Goal: Complete application form: Complete application form

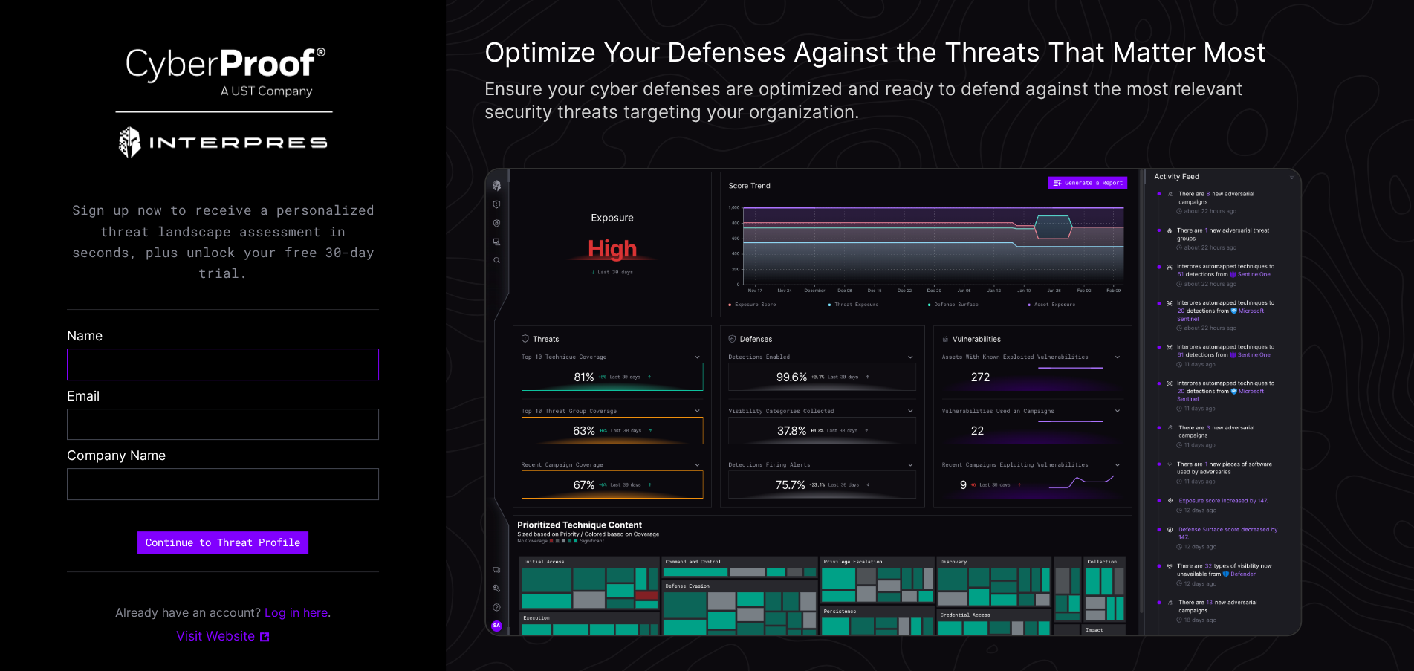
click at [192, 356] on input "text" at bounding box center [223, 364] width 288 height 17
type input "**********"
type input "*******"
click at [228, 510] on button "Continue to Threat Profile" at bounding box center [222, 542] width 171 height 22
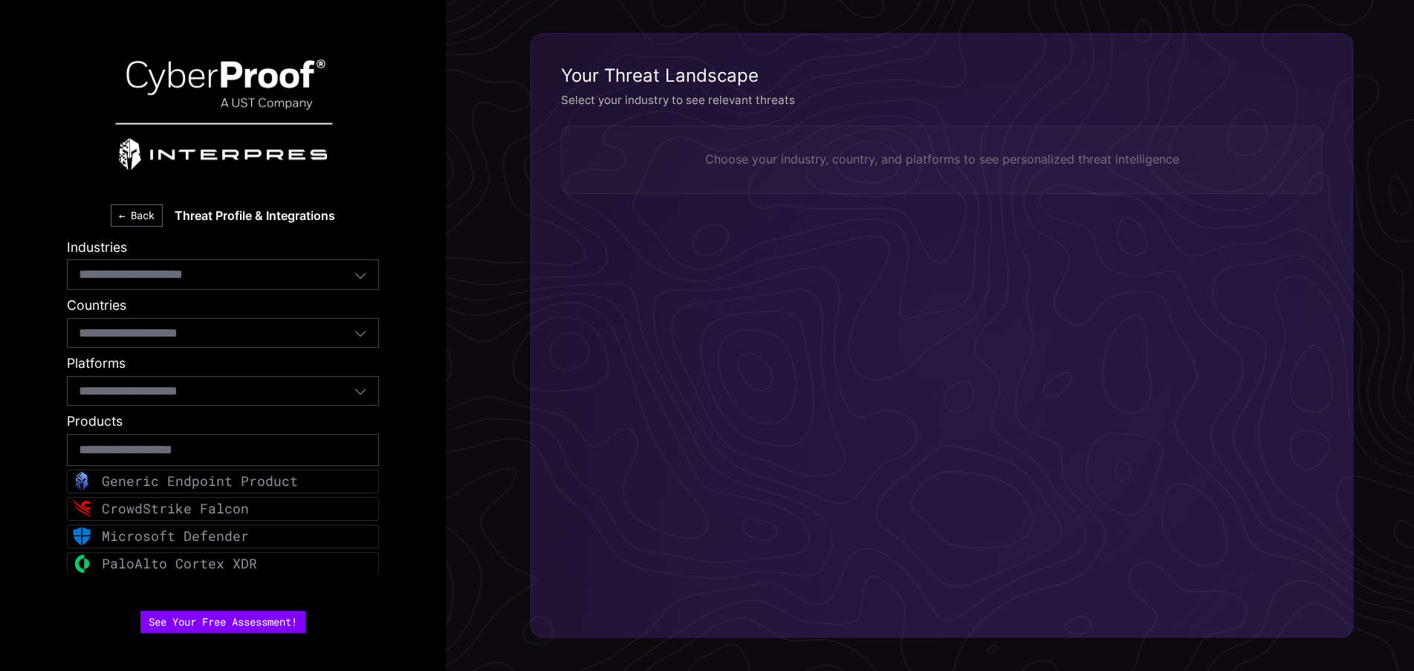
click at [367, 276] on icon "button" at bounding box center [360, 274] width 13 height 13
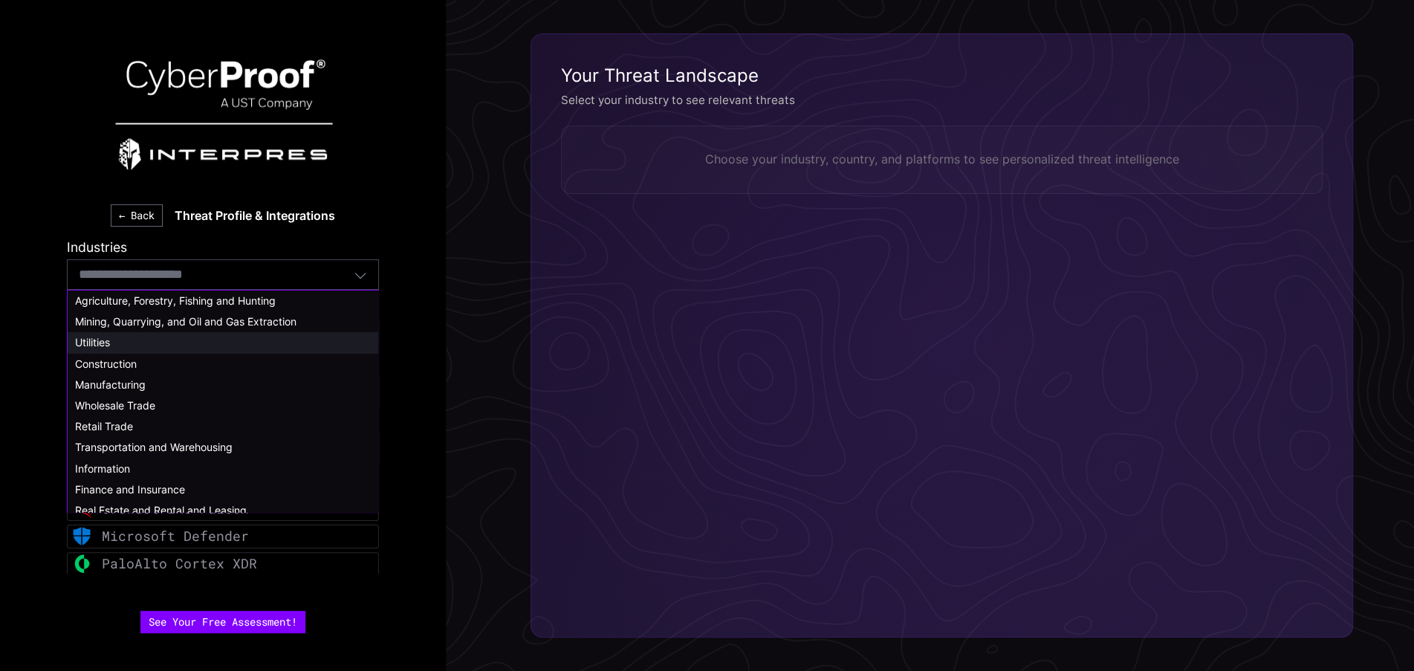
click at [161, 340] on div "Utilities" at bounding box center [223, 342] width 296 height 13
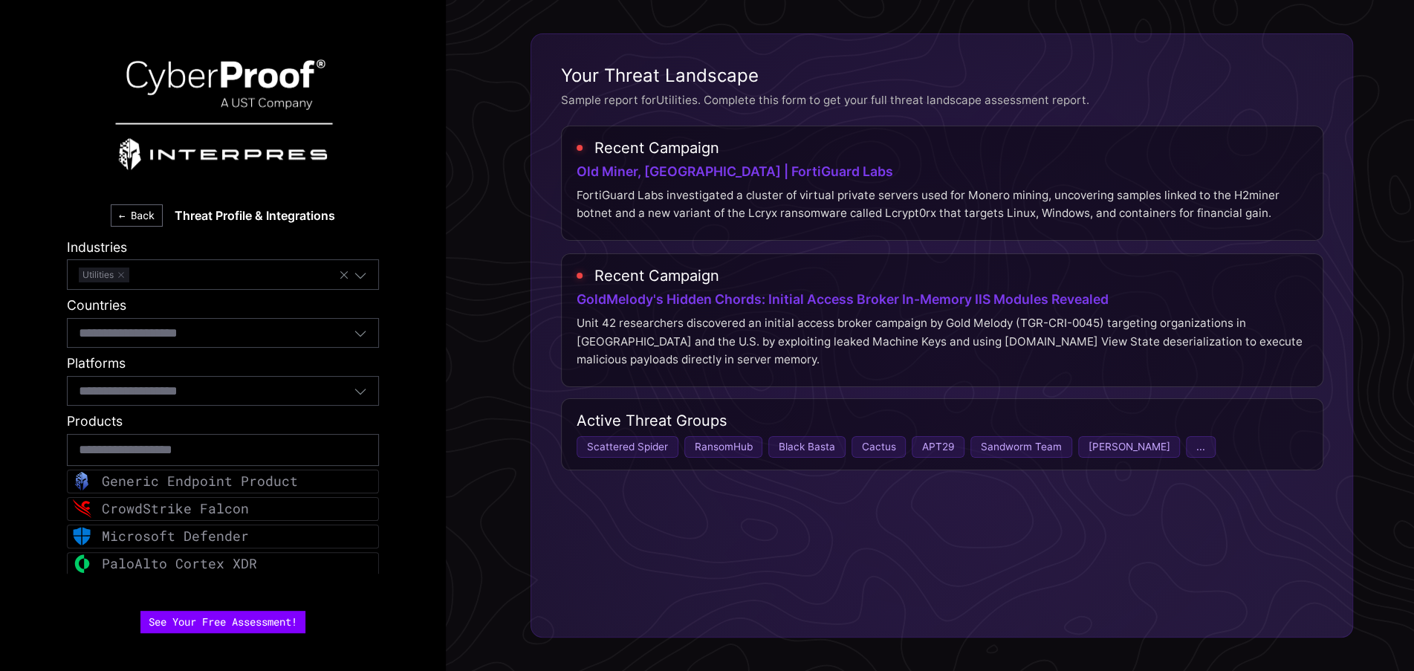
click at [364, 334] on icon "button" at bounding box center [360, 332] width 13 height 13
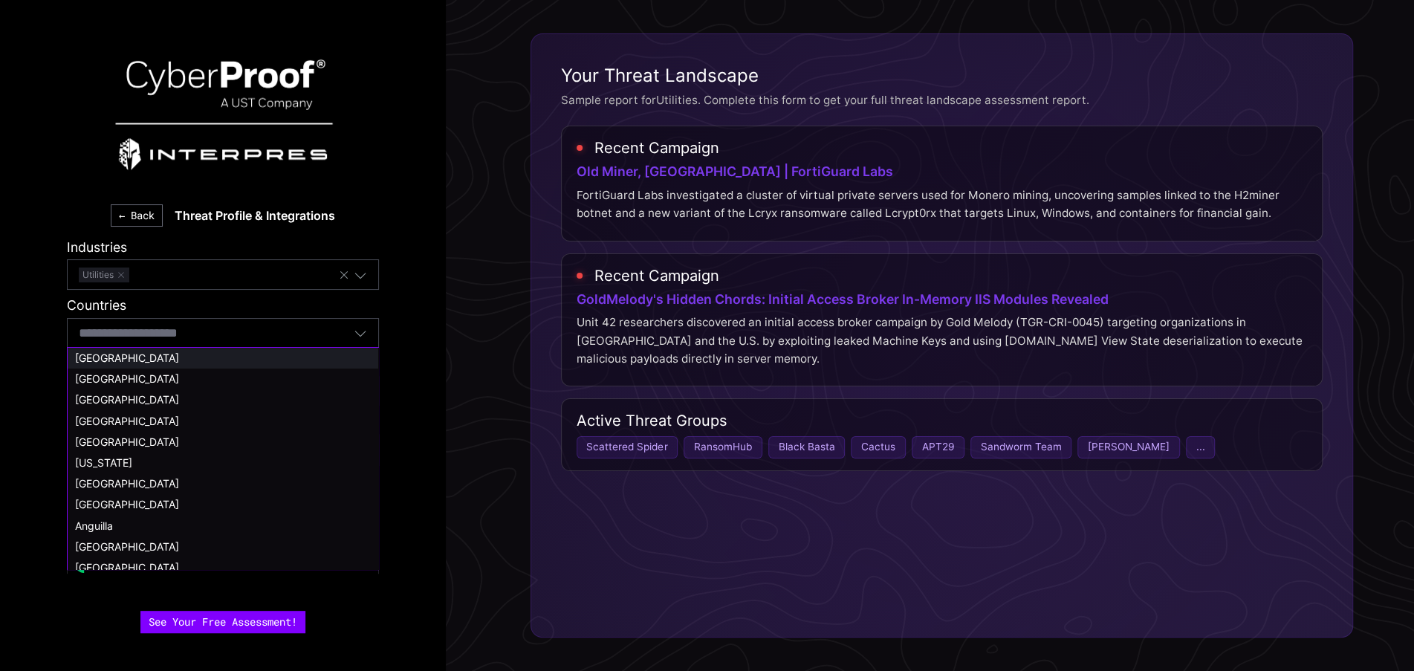
click at [179, 362] on span "[GEOGRAPHIC_DATA]" at bounding box center [127, 357] width 104 height 13
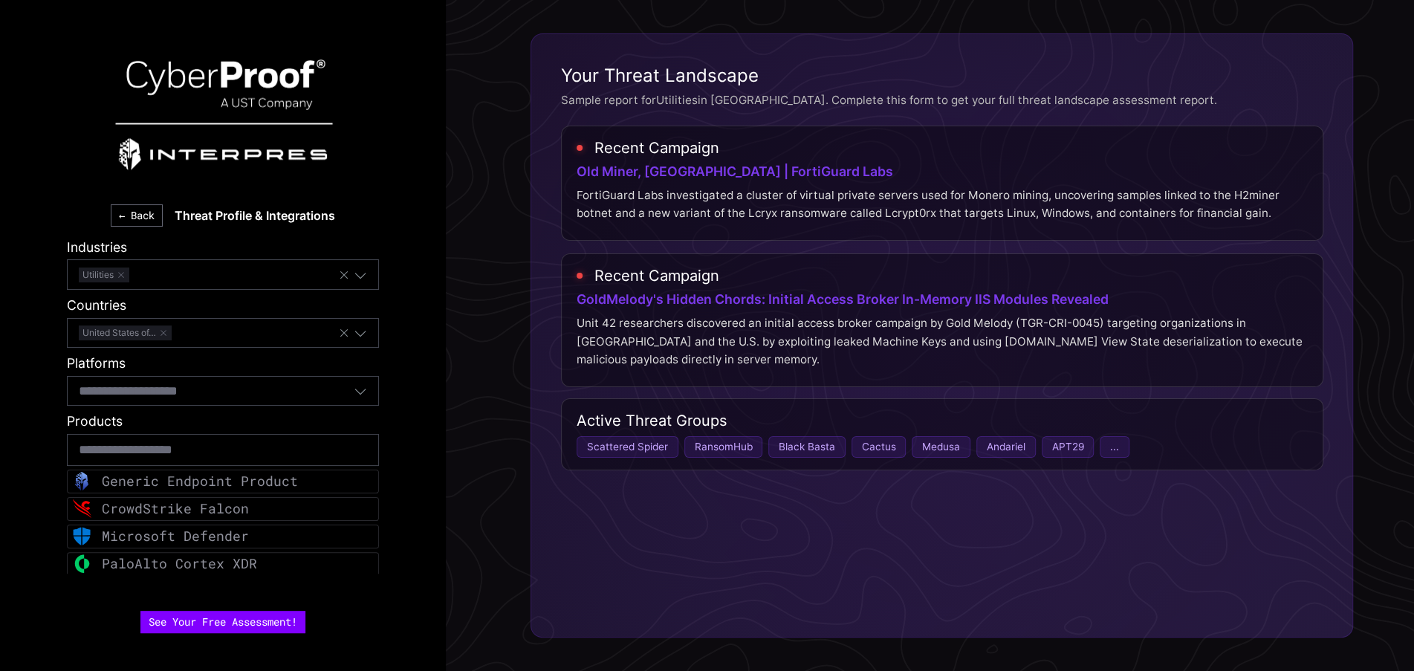
click at [363, 394] on icon "button" at bounding box center [360, 390] width 13 height 13
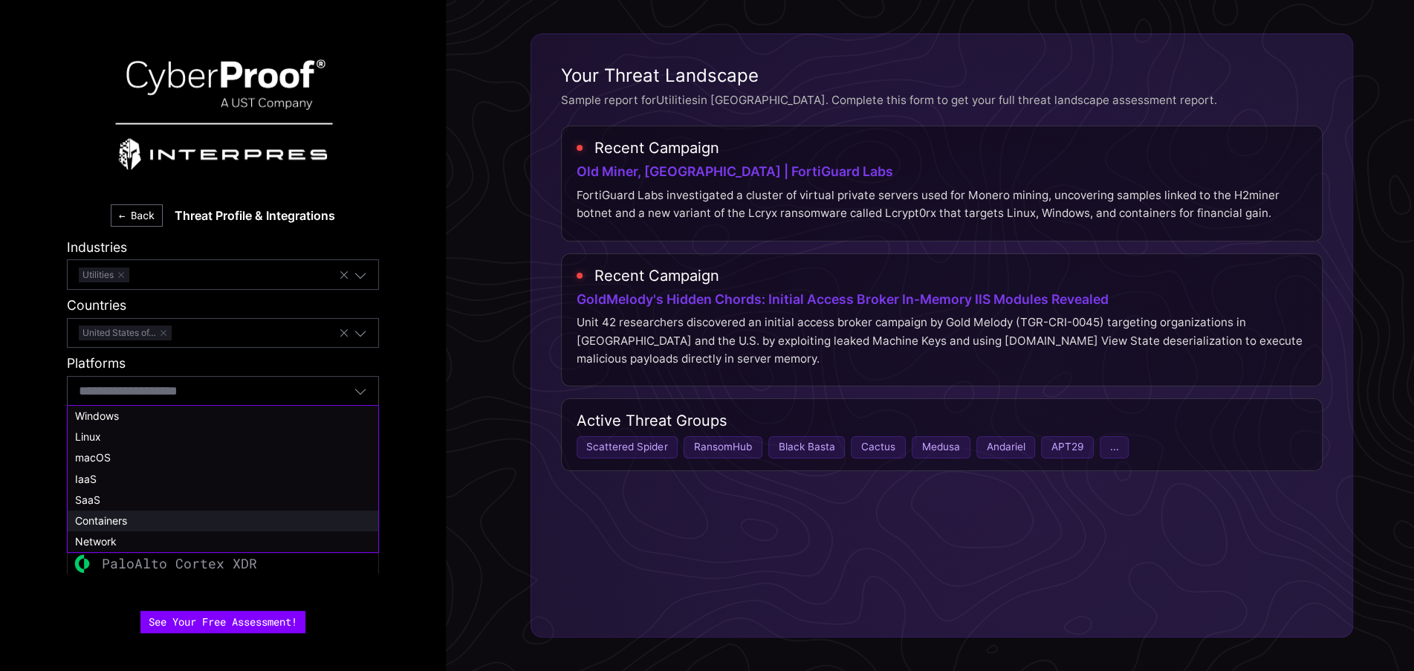
click at [127, 510] on span "Containers" at bounding box center [101, 520] width 52 height 13
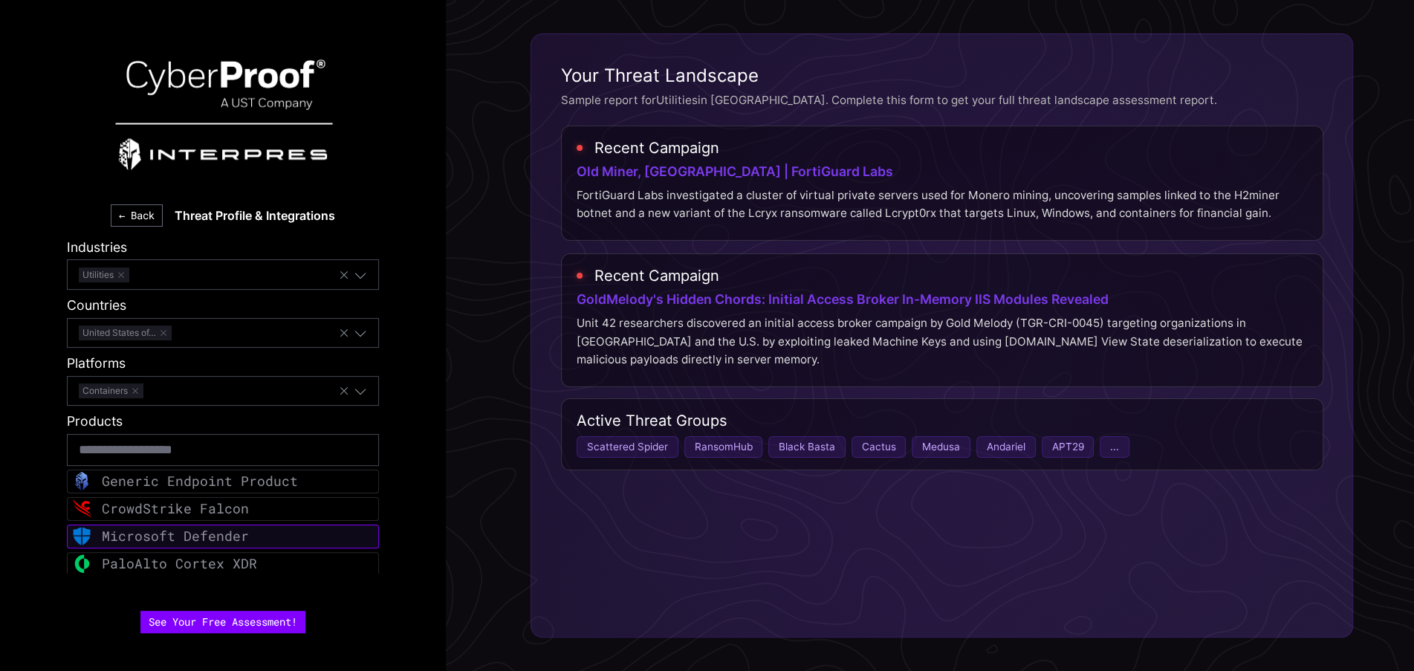
click at [207, 510] on div "Microsoft Defender" at bounding box center [175, 536] width 147 height 17
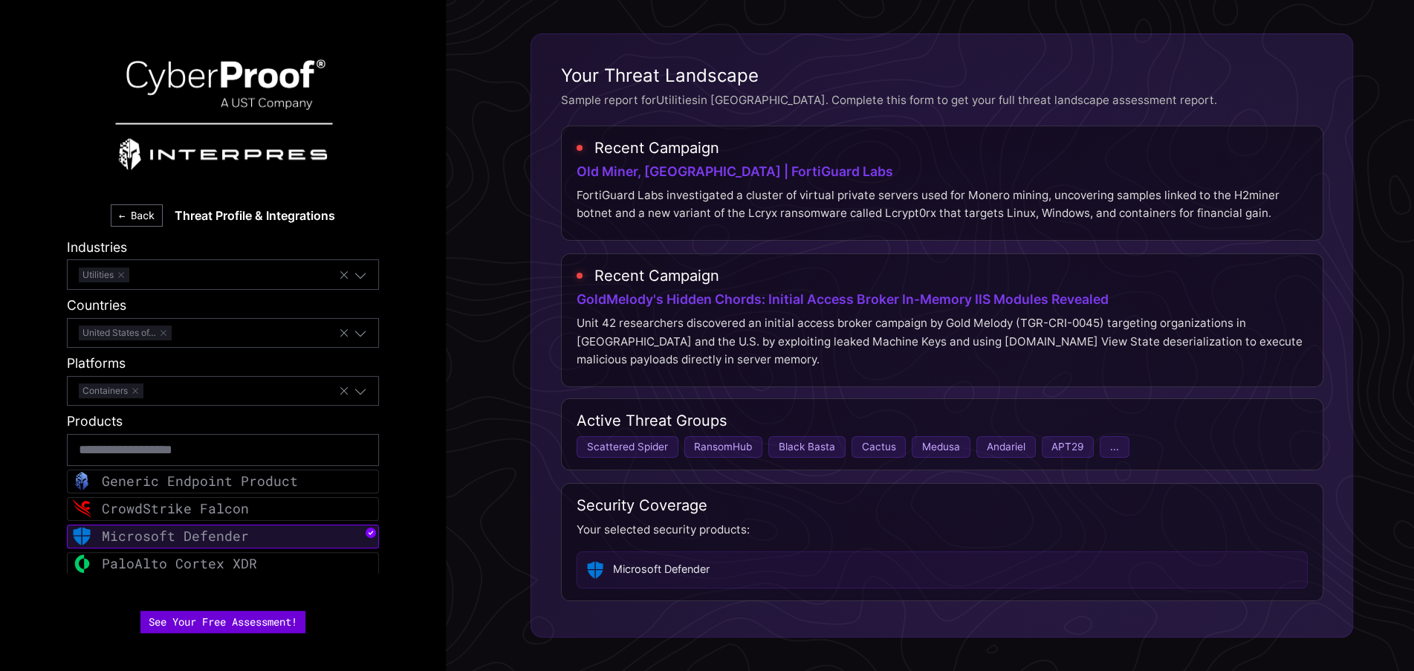
click at [233, 510] on button "See Your Free Assessment!" at bounding box center [222, 622] width 165 height 22
